Goal: Task Accomplishment & Management: Complete application form

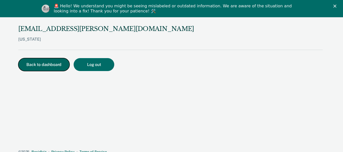
click at [58, 69] on button "Back to dashboard" at bounding box center [43, 64] width 51 height 13
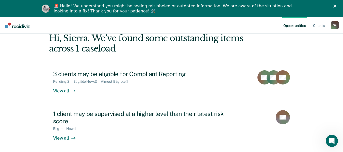
scroll to position [29, 0]
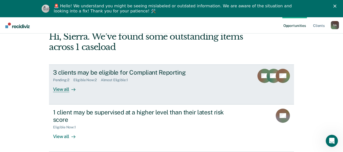
click at [62, 92] on div "View all" at bounding box center [67, 87] width 28 height 10
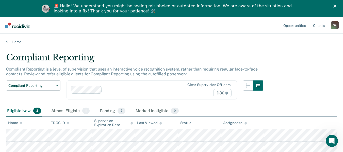
scroll to position [39, 0]
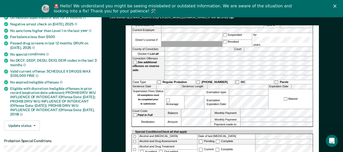
scroll to position [81, 0]
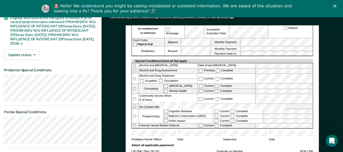
scroll to position [152, 0]
click at [331, 69] on div "[US_STATE] DEPARTMENT OF CORRECTION COMMUNITY SUPERVISION Telephone Reporting R…" at bounding box center [223, 102] width 242 height 411
click at [212, 119] on label "Victim Impact" at bounding box center [189, 121] width 50 height 4
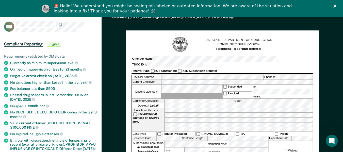
scroll to position [0, 0]
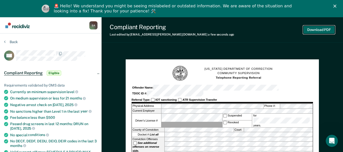
click at [310, 28] on button "Download PDF" at bounding box center [319, 30] width 32 height 8
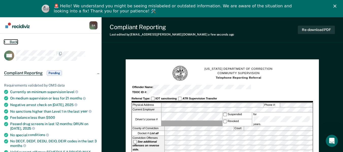
click at [11, 42] on button "Back" at bounding box center [11, 42] width 14 height 5
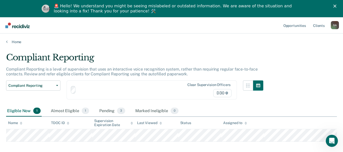
scroll to position [26, 0]
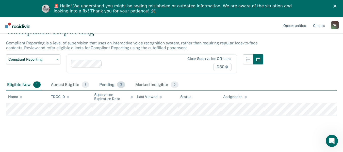
click at [110, 86] on div "Pending 3" at bounding box center [112, 85] width 28 height 11
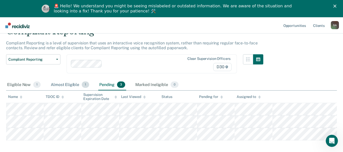
click at [75, 88] on div "Almost Eligible 1" at bounding box center [70, 85] width 40 height 11
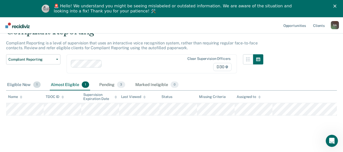
click at [24, 81] on div "Eligible Now 1" at bounding box center [24, 85] width 36 height 11
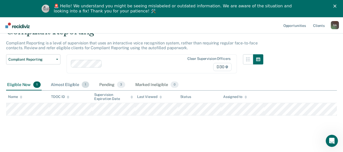
click at [67, 84] on div "Almost Eligible 1" at bounding box center [70, 85] width 40 height 11
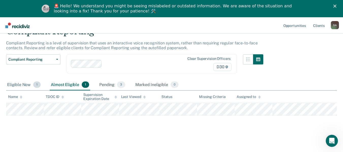
click at [24, 84] on div "Eligible Now 1" at bounding box center [24, 85] width 36 height 11
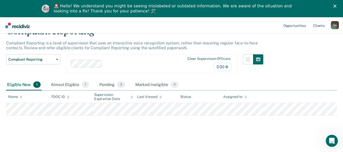
click at [82, 125] on div "Compliant Reporting Compliant Reporting is a level of supervision that uses an …" at bounding box center [171, 78] width 331 height 104
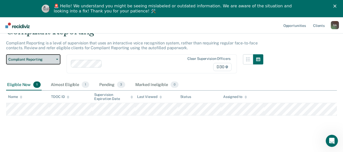
click at [56, 64] on button "Compliant Reporting" at bounding box center [33, 59] width 54 height 10
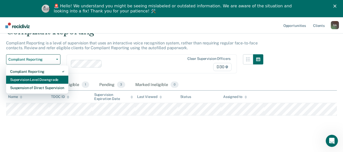
click at [50, 77] on div "Supervision Level Downgrade" at bounding box center [37, 80] width 54 height 8
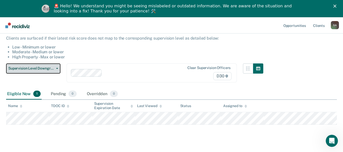
scroll to position [45, 0]
click at [55, 71] on button "Supervision Level Downgrade" at bounding box center [33, 68] width 54 height 10
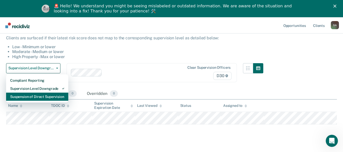
click at [45, 100] on div "Suspension of Direct Supervision" at bounding box center [37, 97] width 54 height 8
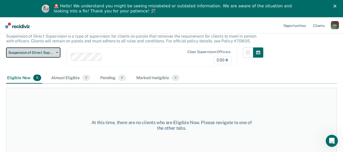
scroll to position [44, 0]
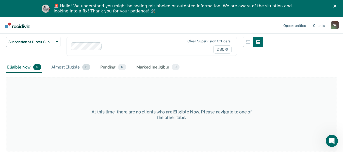
click at [61, 67] on div "Almost Eligible 2" at bounding box center [70, 67] width 41 height 11
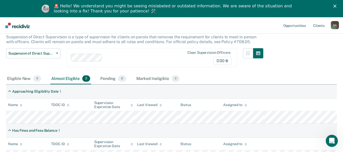
scroll to position [31, 0]
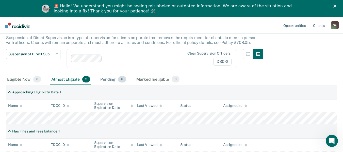
click at [111, 80] on div "Pending 6" at bounding box center [113, 79] width 28 height 11
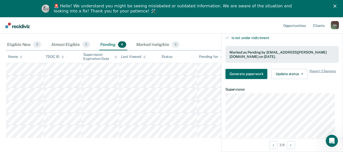
scroll to position [169, 0]
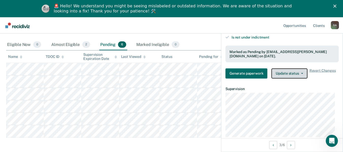
click at [290, 68] on button "Update status" at bounding box center [290, 73] width 36 height 10
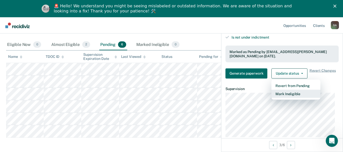
click at [292, 91] on button "Mark Ineligible" at bounding box center [296, 94] width 49 height 8
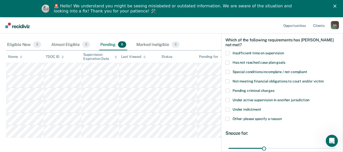
scroll to position [19, 0]
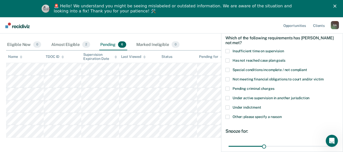
click at [273, 117] on span "Other: please specify a reason" at bounding box center [257, 117] width 49 height 4
click at [282, 115] on input "Other: please specify a reason" at bounding box center [282, 115] width 0 height 0
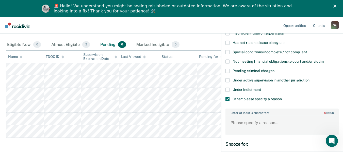
scroll to position [43, 0]
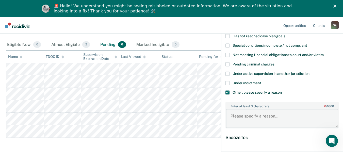
click at [273, 117] on textarea "Enter at least 3 characters 0 / 1600" at bounding box center [282, 118] width 112 height 19
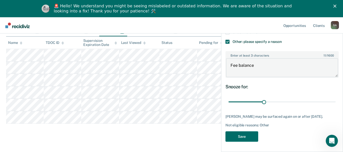
scroll to position [81, 0]
type textarea "Fee balance"
click at [247, 142] on div "CW Which of the following requirements has [PERSON_NAME] not met? Insufficient …" at bounding box center [282, 42] width 113 height 203
click at [249, 138] on button "Save" at bounding box center [242, 136] width 33 height 10
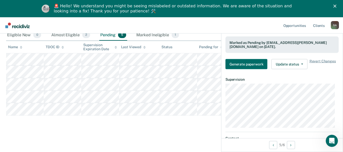
scroll to position [187, 0]
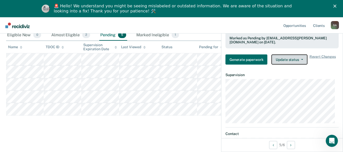
click at [287, 55] on button "Update status" at bounding box center [290, 60] width 36 height 10
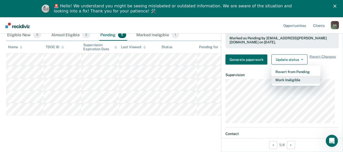
click at [292, 76] on button "Mark Ineligible" at bounding box center [296, 80] width 49 height 8
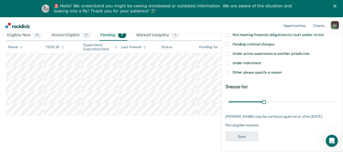
scroll to position [67, 0]
click at [257, 126] on div "Not eligible reasons:" at bounding box center [282, 125] width 113 height 4
drag, startPoint x: 262, startPoint y: 126, endPoint x: 249, endPoint y: 123, distance: 13.7
click at [249, 123] on div "Not eligible reasons:" at bounding box center [282, 125] width 113 height 4
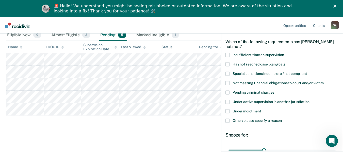
scroll to position [14, 0]
click at [249, 123] on label "Other: please specify a reason" at bounding box center [282, 121] width 113 height 5
click at [282, 119] on input "Other: please specify a reason" at bounding box center [282, 119] width 0 height 0
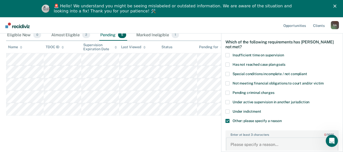
click at [261, 146] on textarea "Enter at least 3 characters 0 / 1600" at bounding box center [282, 147] width 112 height 19
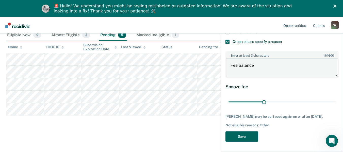
scroll to position [96, 0]
type textarea "Fee balance"
click at [241, 134] on button "Save" at bounding box center [242, 136] width 33 height 10
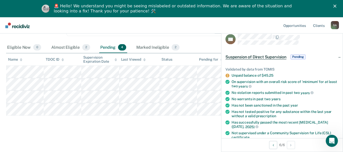
scroll to position [0, 0]
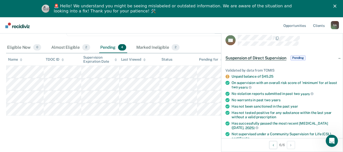
click at [299, 59] on span "Pending" at bounding box center [298, 57] width 15 height 5
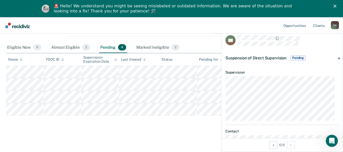
click at [299, 59] on span "Pending" at bounding box center [298, 57] width 15 height 5
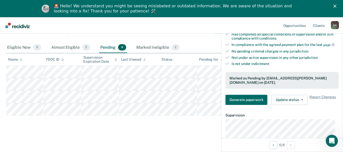
scroll to position [150, 0]
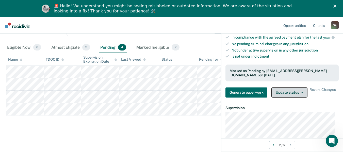
click at [295, 87] on button "Update status" at bounding box center [290, 92] width 36 height 10
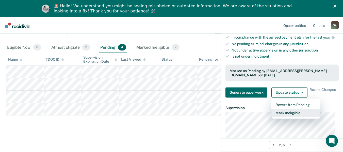
click at [297, 109] on button "Mark Ineligible" at bounding box center [296, 113] width 49 height 8
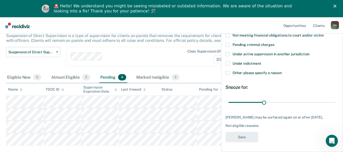
scroll to position [33, 0]
click at [256, 125] on div "Not eligible reasons:" at bounding box center [282, 126] width 113 height 4
click at [250, 72] on span "Other: please specify a reason" at bounding box center [257, 73] width 49 height 4
click at [282, 71] on input "Other: please specify a reason" at bounding box center [282, 71] width 0 height 0
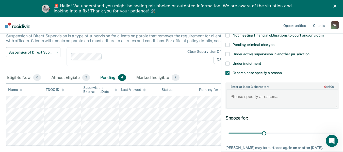
click at [254, 94] on textarea "Enter at least 3 characters 0 / 1600" at bounding box center [282, 99] width 112 height 19
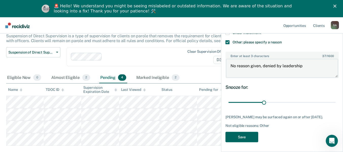
type textarea "No reason given, denied by leadership"
click at [245, 139] on button "Save" at bounding box center [242, 137] width 33 height 10
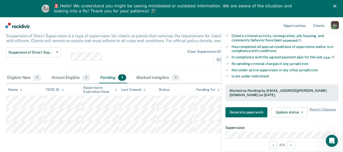
scroll to position [130, 0]
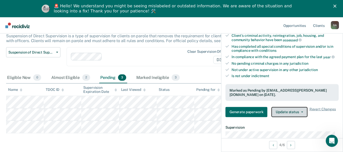
click at [287, 108] on button "Update status" at bounding box center [290, 112] width 36 height 10
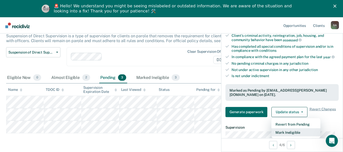
click at [287, 128] on button "Mark Ineligible" at bounding box center [296, 132] width 49 height 8
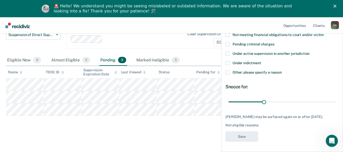
scroll to position [51, 0]
click at [273, 71] on label "Other: please specify a reason" at bounding box center [282, 72] width 113 height 5
click at [282, 70] on input "Other: please specify a reason" at bounding box center [282, 70] width 0 height 0
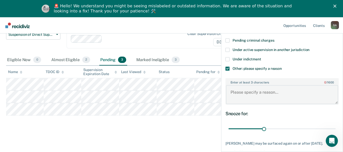
click at [262, 94] on textarea "Enter at least 3 characters 0 / 1600" at bounding box center [282, 94] width 112 height 19
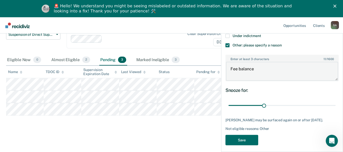
scroll to position [98, 0]
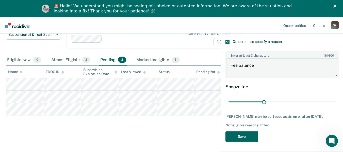
type textarea "Fee balance"
click at [245, 132] on button "Save" at bounding box center [242, 136] width 33 height 10
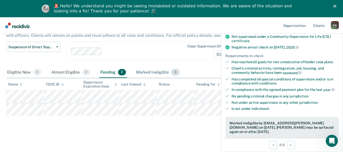
click at [148, 69] on div "Marked Ineligible 4" at bounding box center [157, 72] width 45 height 11
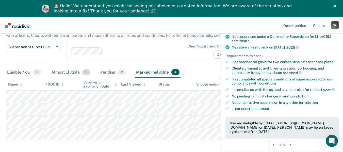
click at [62, 69] on div "Almost Eligible 2" at bounding box center [70, 72] width 41 height 11
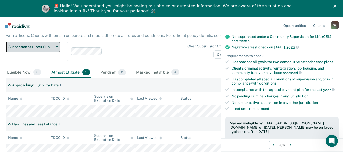
click at [54, 44] on button "Suspension of Direct Supervision" at bounding box center [33, 47] width 54 height 10
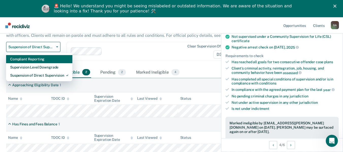
click at [60, 60] on div "Compliant Reporting" at bounding box center [39, 59] width 58 height 8
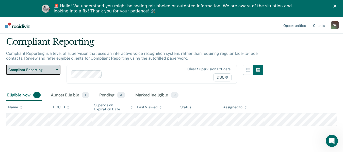
scroll to position [26, 0]
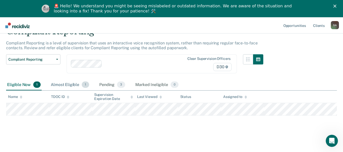
click at [73, 86] on div "Almost Eligible 1" at bounding box center [70, 85] width 40 height 11
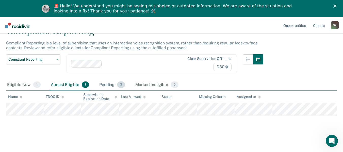
click at [101, 83] on div "Pending 3" at bounding box center [112, 85] width 28 height 11
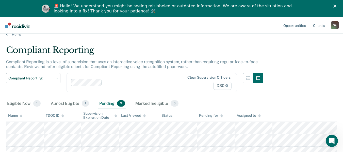
scroll to position [0, 0]
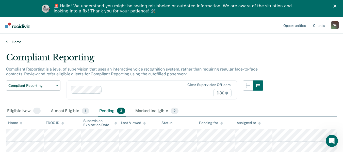
click at [12, 43] on link "Home" at bounding box center [171, 42] width 331 height 5
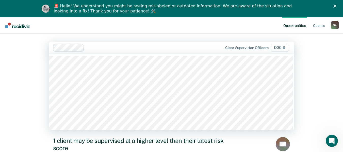
click at [117, 54] on div "69 results available. Use Up and Down to choose options, press Enter to select …" at bounding box center [171, 48] width 245 height 12
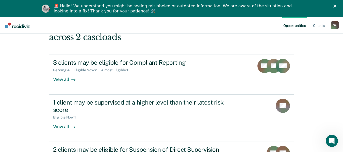
scroll to position [40, 0]
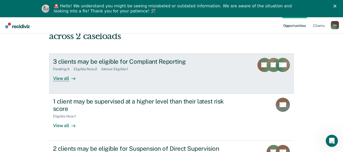
click at [67, 77] on div "View all" at bounding box center [67, 76] width 28 height 10
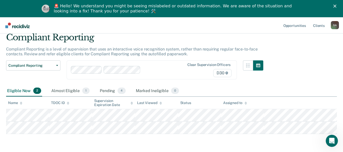
scroll to position [39, 0]
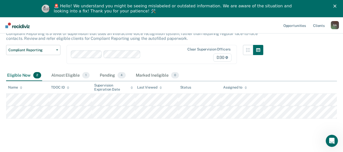
click at [67, 77] on div "Almost Eligible 1" at bounding box center [70, 75] width 40 height 11
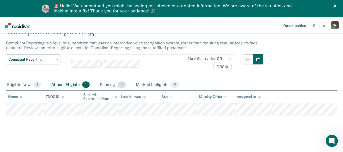
click at [109, 80] on div "Pending 4" at bounding box center [113, 85] width 28 height 11
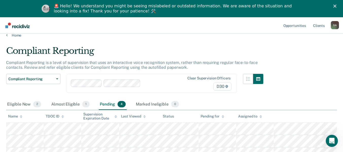
scroll to position [0, 0]
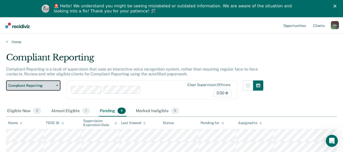
click at [47, 86] on span "Compliant Reporting" at bounding box center [31, 86] width 46 height 4
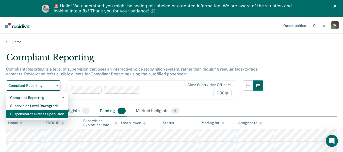
click at [48, 117] on div "Suspension of Direct Supervision" at bounding box center [37, 114] width 54 height 8
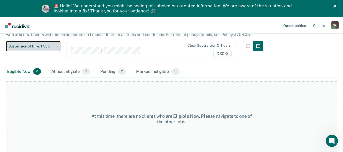
scroll to position [40, 0]
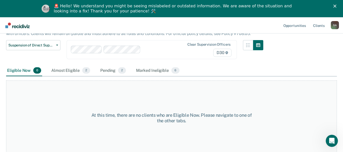
click at [85, 68] on span "2" at bounding box center [86, 70] width 8 height 7
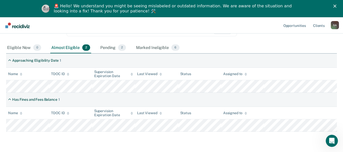
scroll to position [64, 0]
click at [115, 52] on div "Pending 2" at bounding box center [113, 47] width 28 height 11
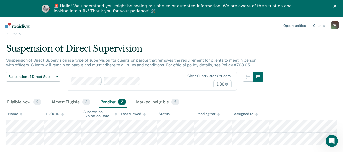
scroll to position [0, 0]
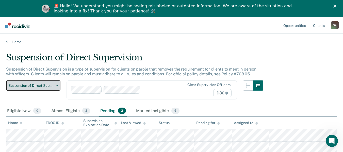
click at [36, 84] on span "Suspension of Direct Supervision" at bounding box center [31, 86] width 46 height 4
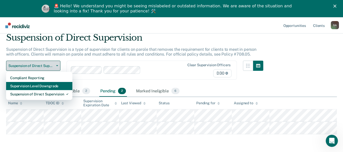
scroll to position [20, 0]
click at [36, 84] on div "Supervision Level Downgrade" at bounding box center [39, 86] width 58 height 8
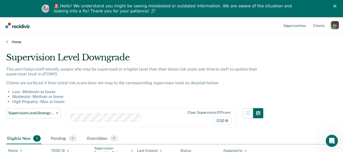
click at [14, 43] on link "Home" at bounding box center [171, 42] width 331 height 5
